Goal: Transaction & Acquisition: Subscribe to service/newsletter

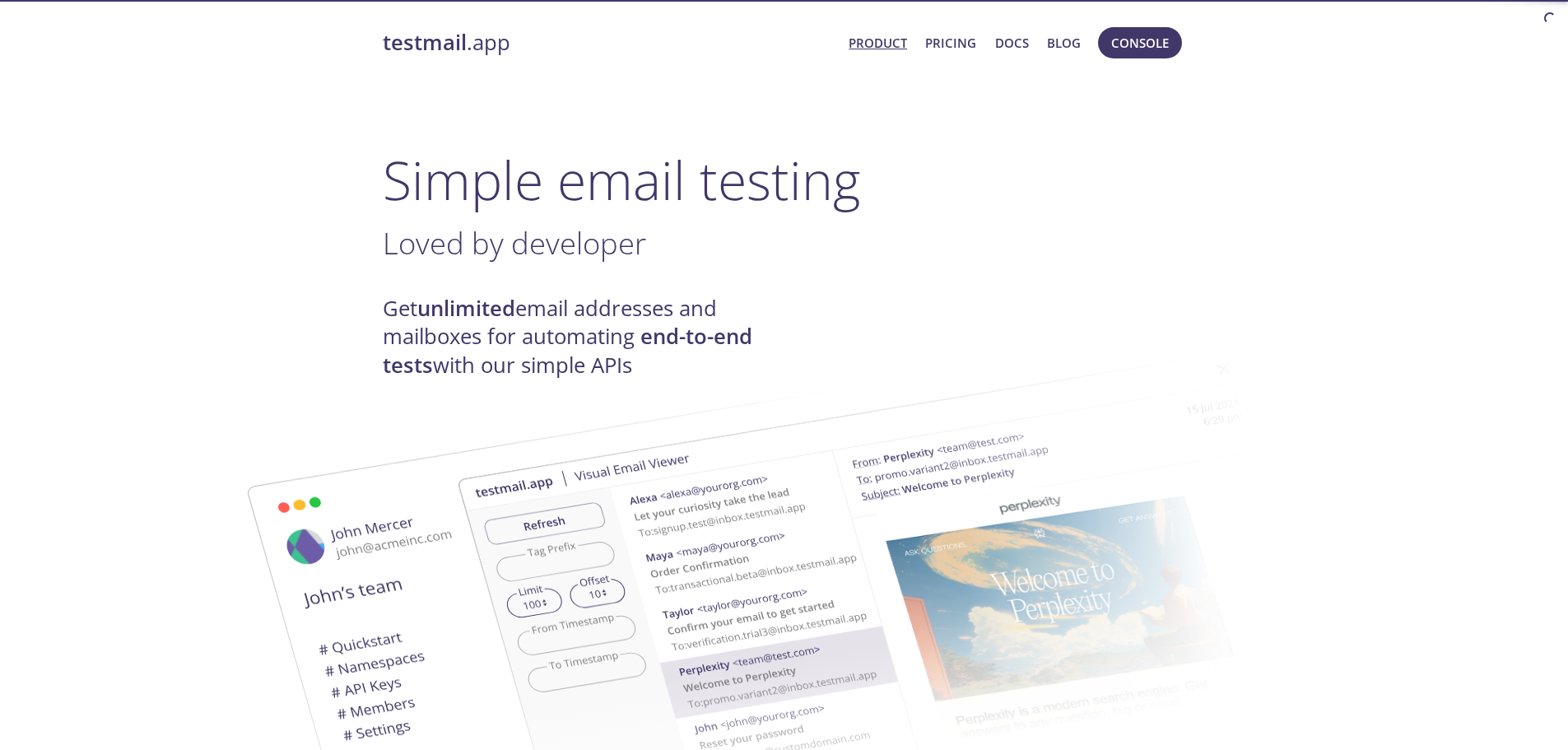
click at [877, 43] on link "Product" at bounding box center [878, 43] width 59 height 21
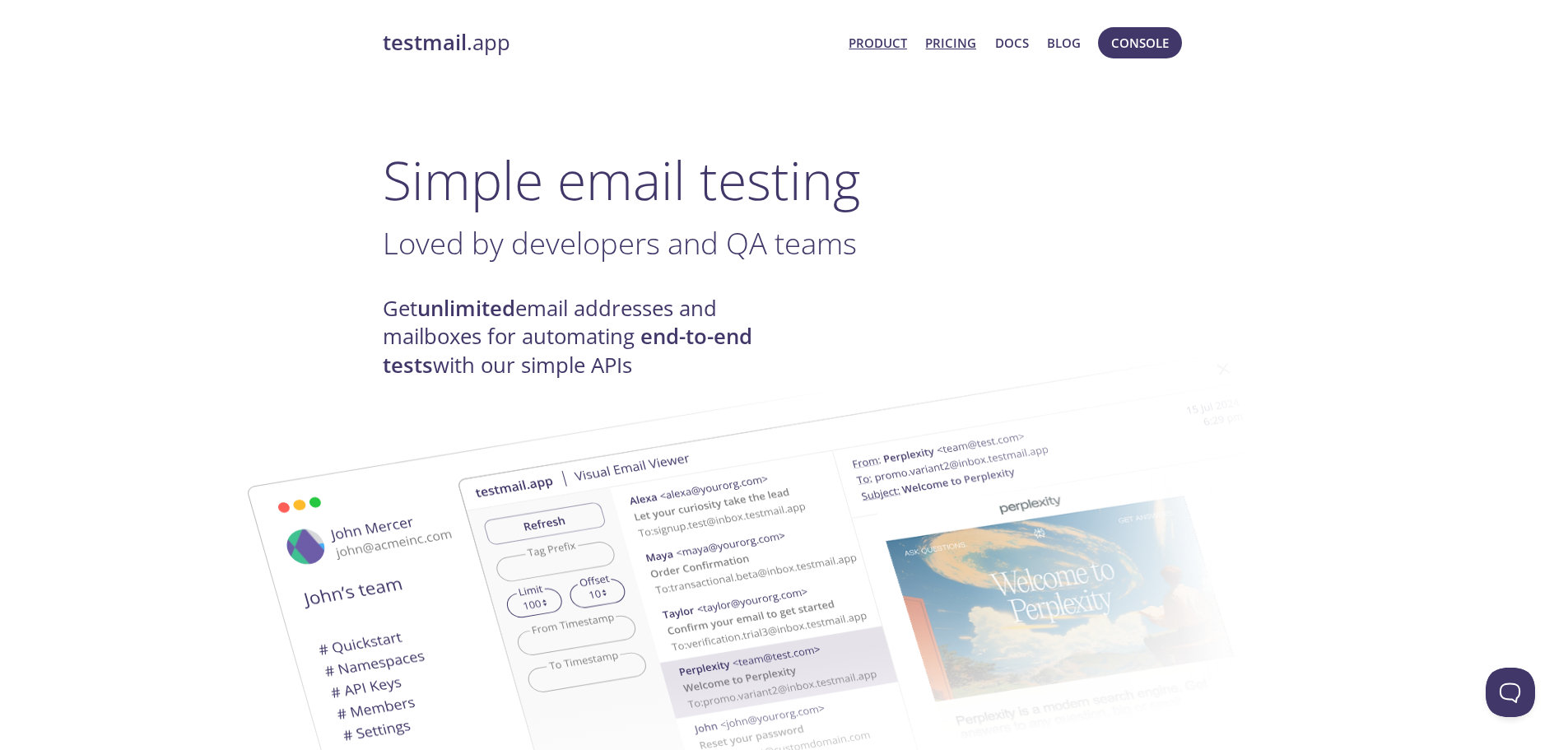
click at [953, 42] on link "Pricing" at bounding box center [951, 43] width 51 height 21
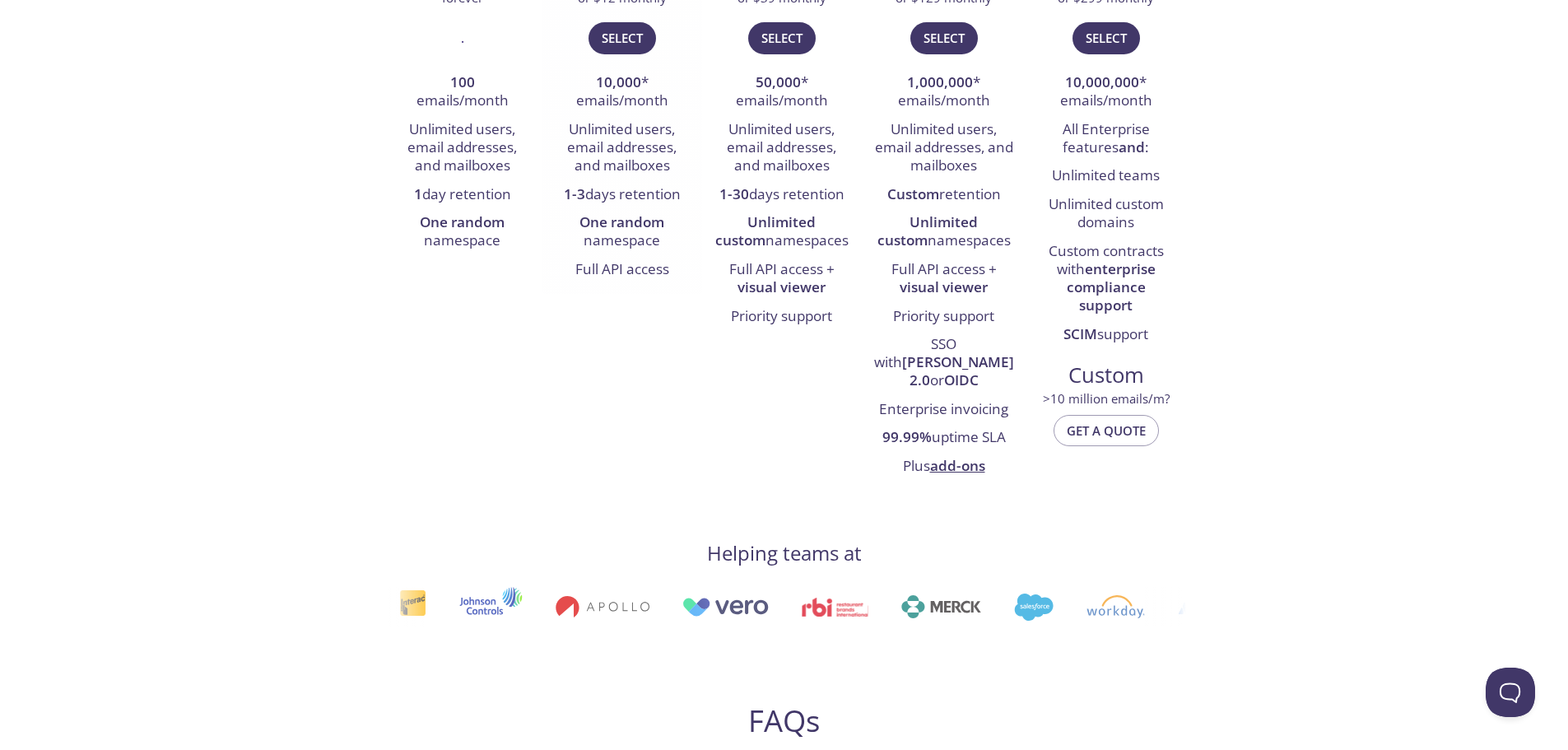
scroll to position [576, 0]
